Goal: Book appointment/travel/reservation

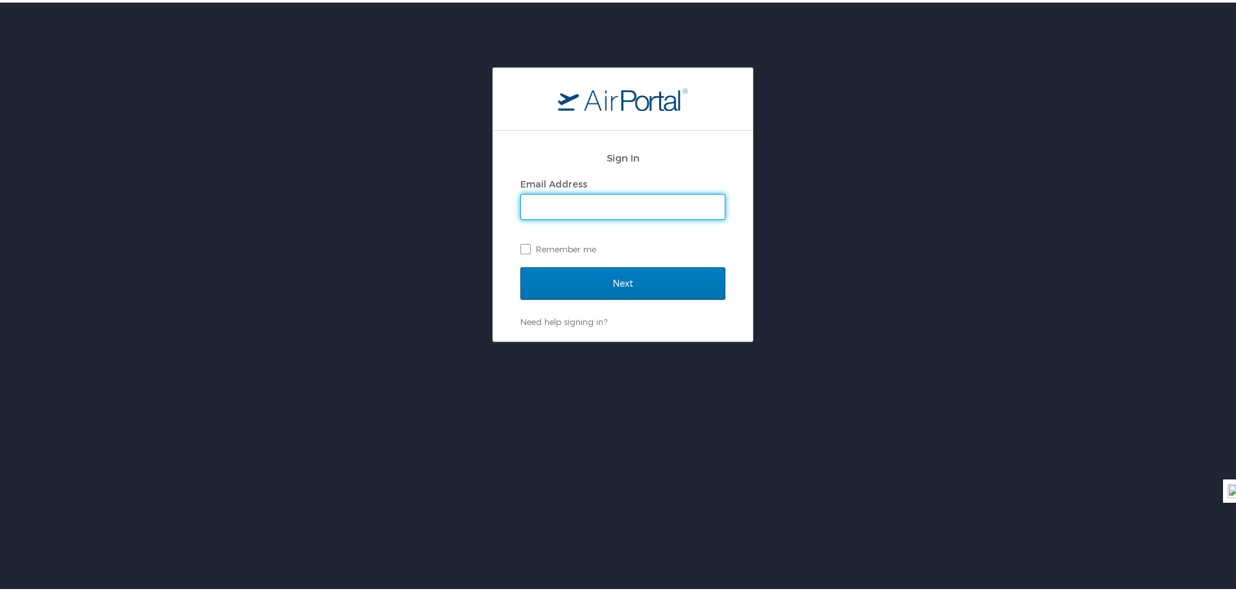
type input "kathryn.exposito@jobot.com"
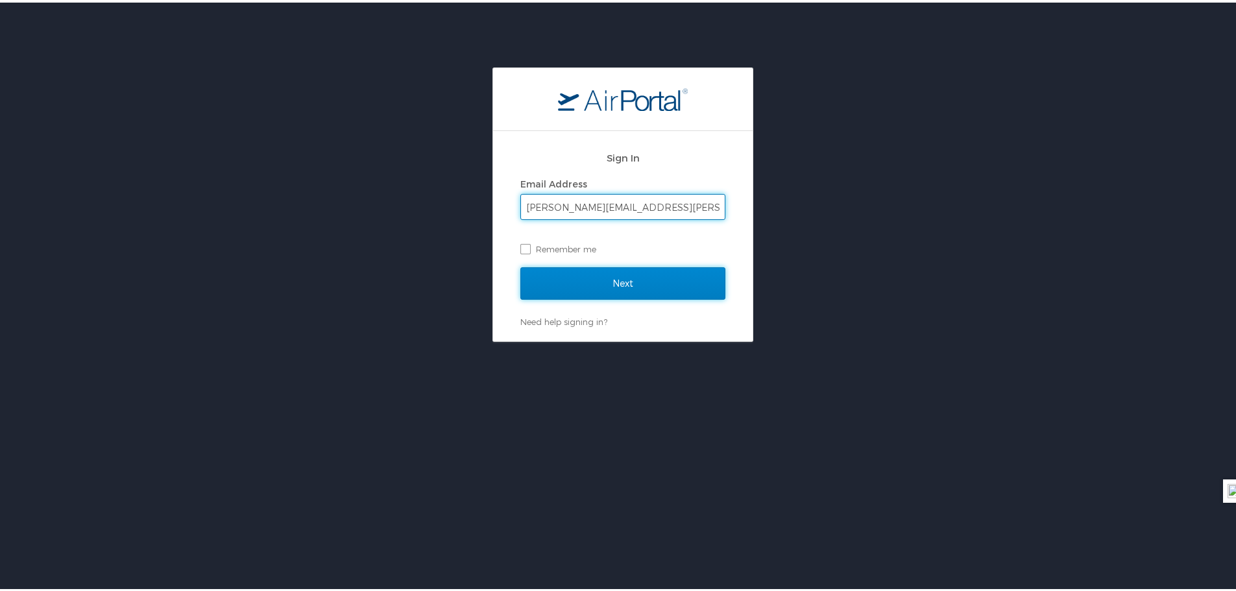
click at [642, 265] on input "Next" at bounding box center [622, 281] width 205 height 32
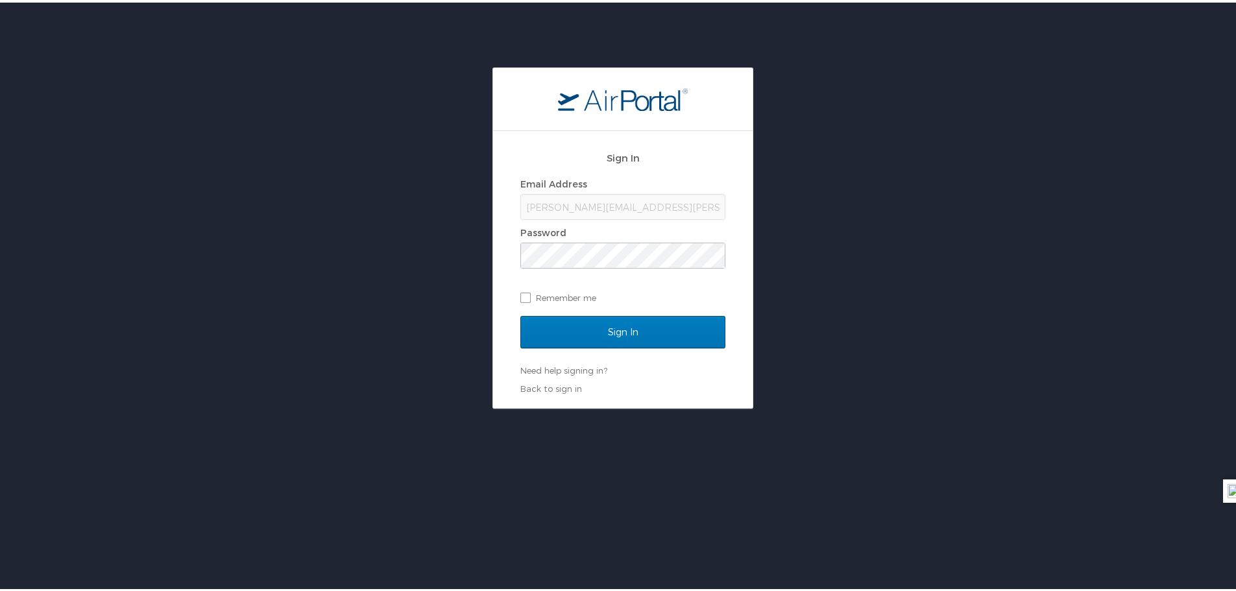
click at [581, 351] on div "Sign In" at bounding box center [622, 337] width 205 height 49
click at [578, 341] on input "Sign In" at bounding box center [622, 329] width 205 height 32
